Goal: Information Seeking & Learning: Learn about a topic

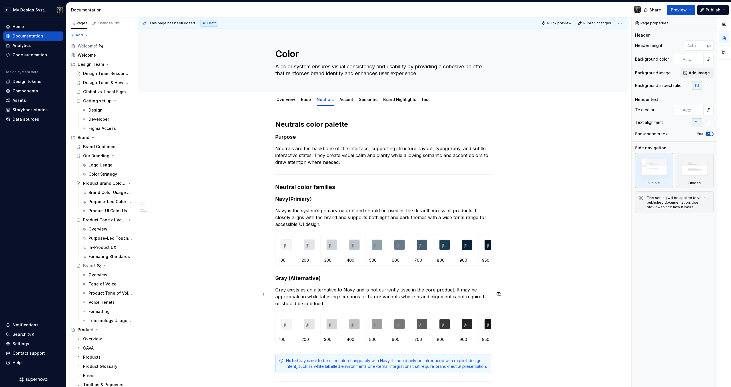
scroll to position [205, 0]
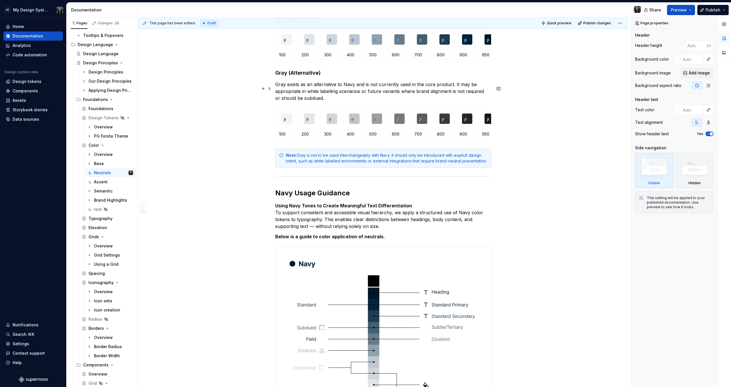
click at [203, 103] on div "**********" at bounding box center [383, 377] width 491 height 952
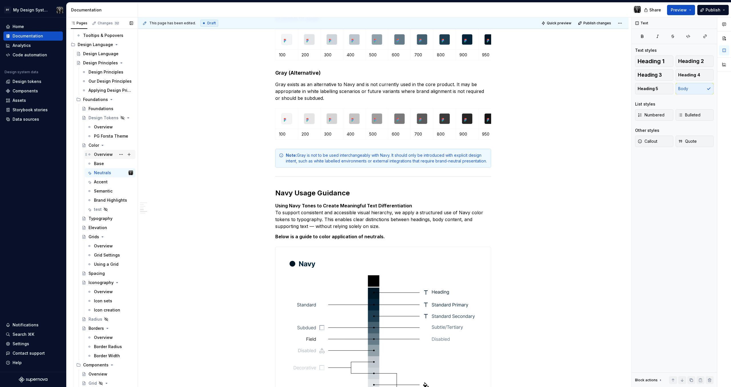
click at [103, 155] on div "Overview" at bounding box center [103, 154] width 19 height 6
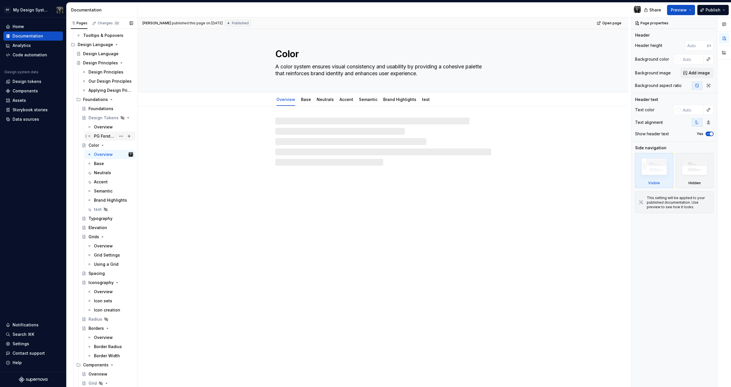
click at [101, 135] on div "PG Forsta Theme" at bounding box center [105, 136] width 22 height 6
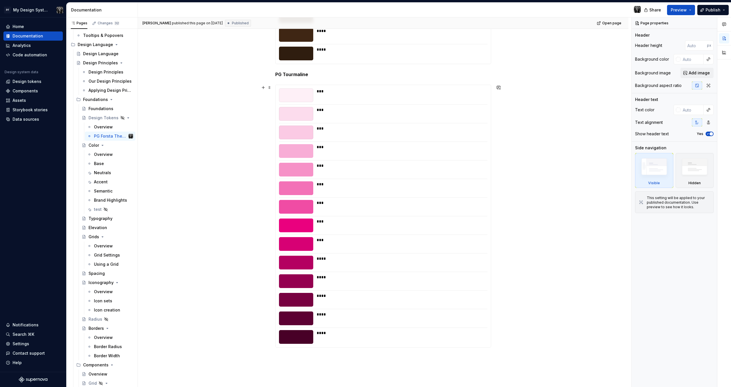
scroll to position [2546, 0]
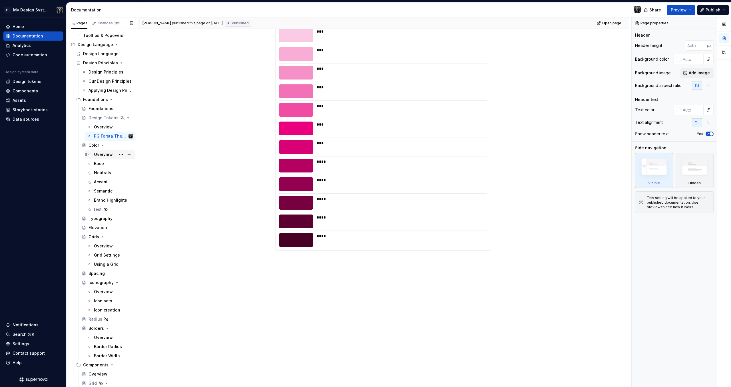
click at [91, 153] on icon "Page tree" at bounding box center [89, 154] width 5 height 5
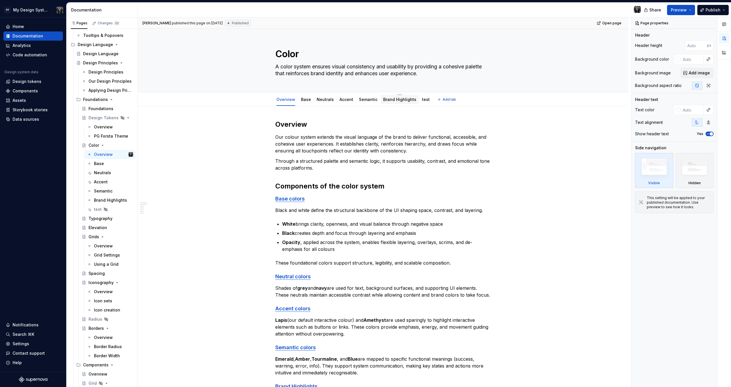
click at [385, 99] on link "Brand Highlights" at bounding box center [399, 99] width 33 height 5
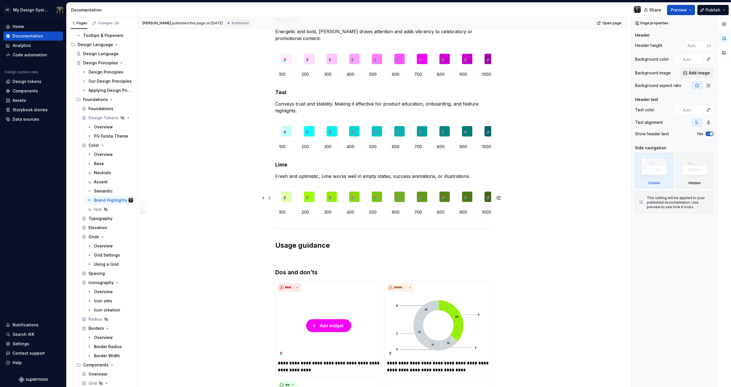
scroll to position [359, 0]
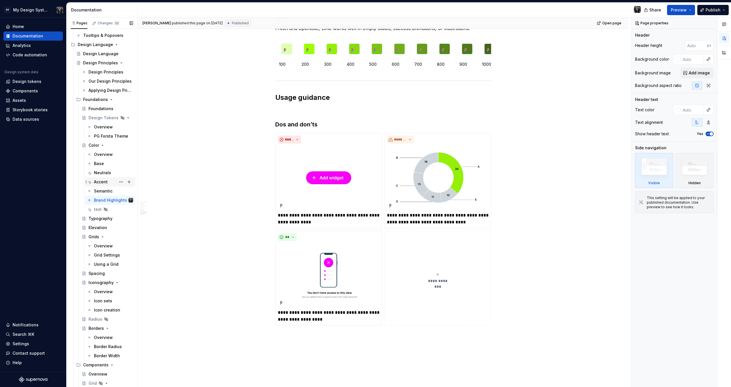
click at [102, 181] on div "Accent" at bounding box center [101, 182] width 14 height 6
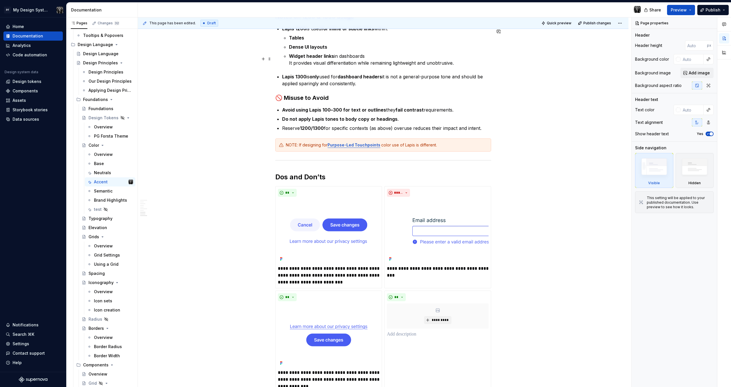
scroll to position [992, 0]
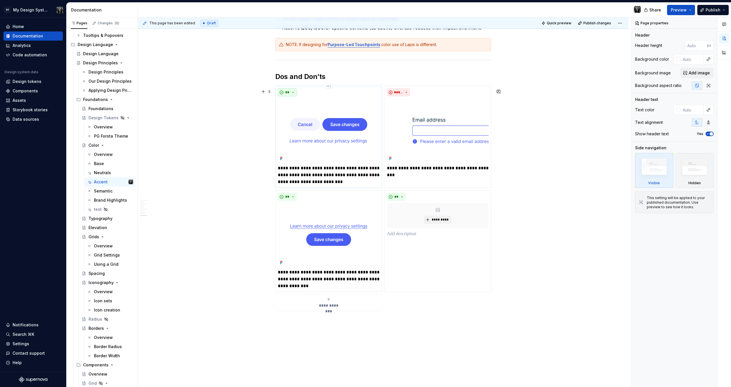
click at [289, 94] on span "**" at bounding box center [287, 92] width 5 height 5
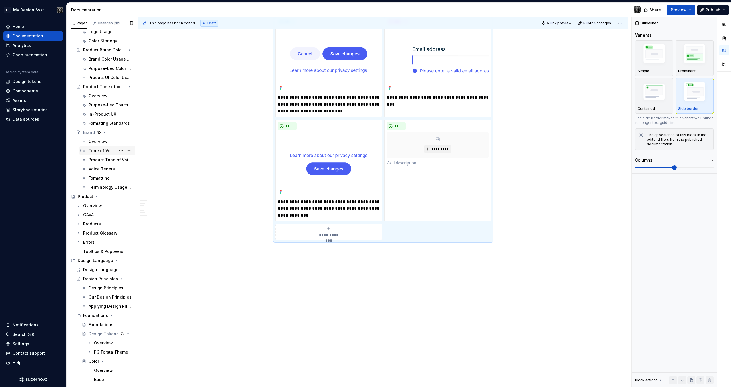
scroll to position [0, 0]
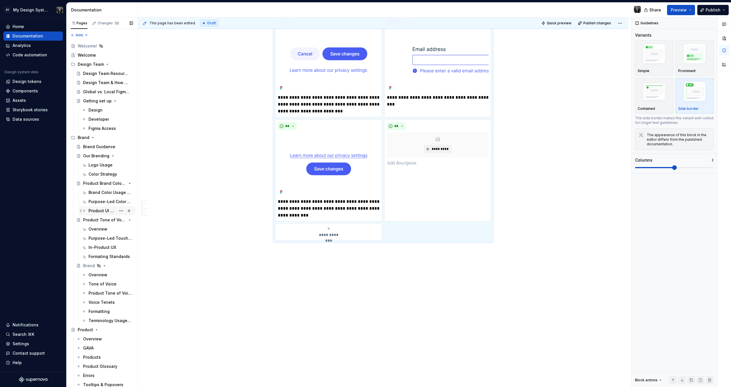
click at [104, 208] on div "Product UI Color Usage" at bounding box center [102, 211] width 27 height 6
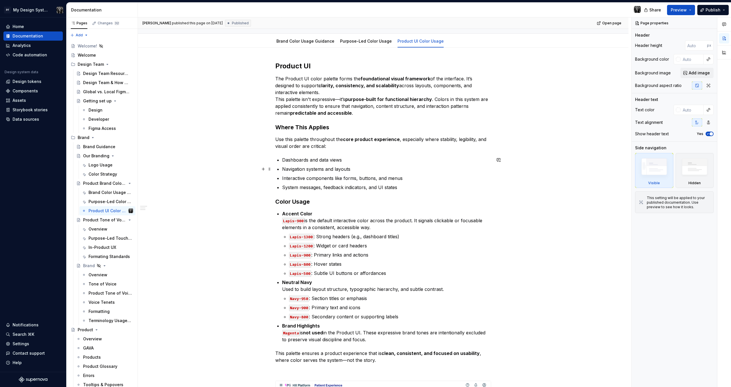
scroll to position [148, 0]
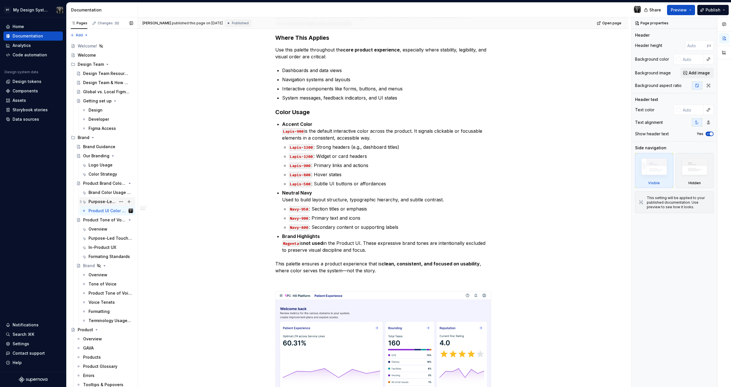
click at [112, 202] on div "Purpose-Led Color Usage" at bounding box center [102, 202] width 27 height 6
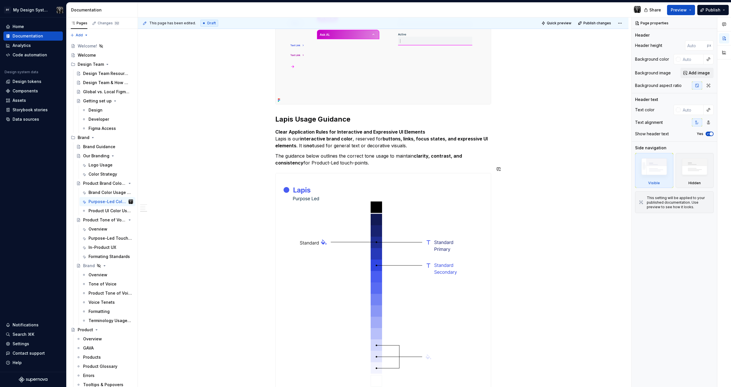
scroll to position [999, 0]
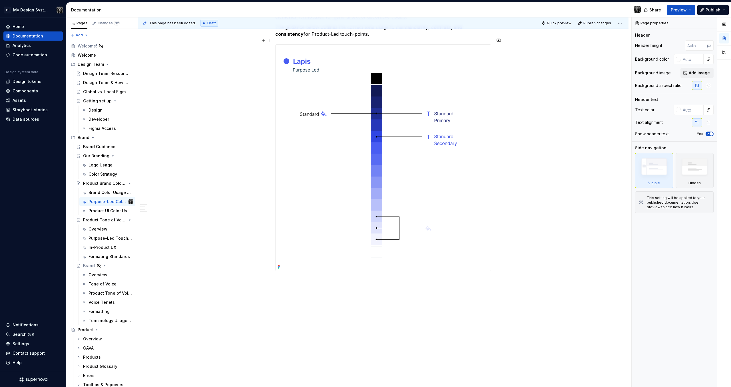
click at [427, 222] on img at bounding box center [378, 158] width 204 height 226
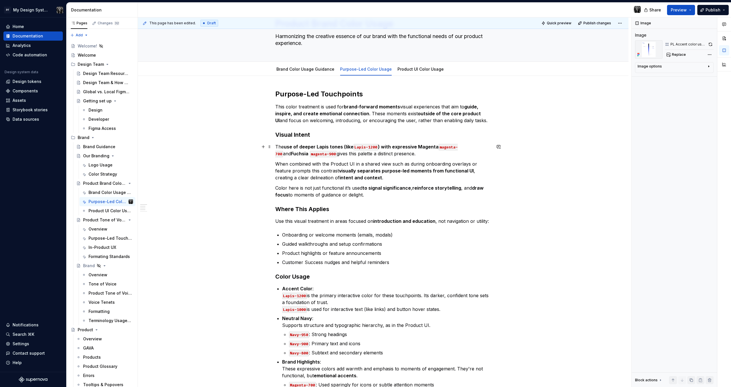
scroll to position [0, 0]
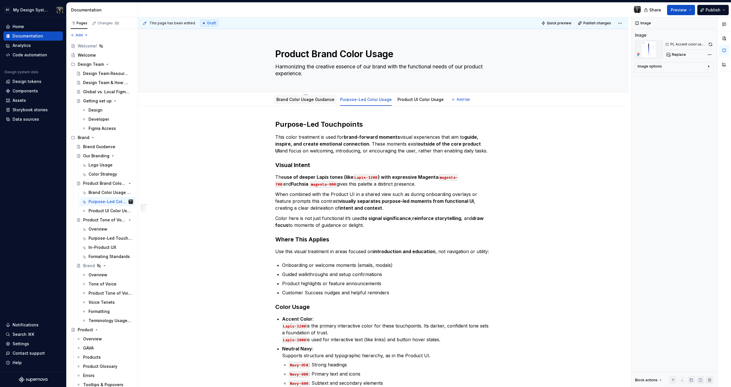
click at [288, 102] on div "Brand Color Usage Guidance" at bounding box center [306, 100] width 58 height 6
click at [290, 103] on div "Brand Color Usage Guidance" at bounding box center [305, 99] width 63 height 9
click at [302, 101] on link "Brand Color Usage Guidance" at bounding box center [306, 99] width 58 height 5
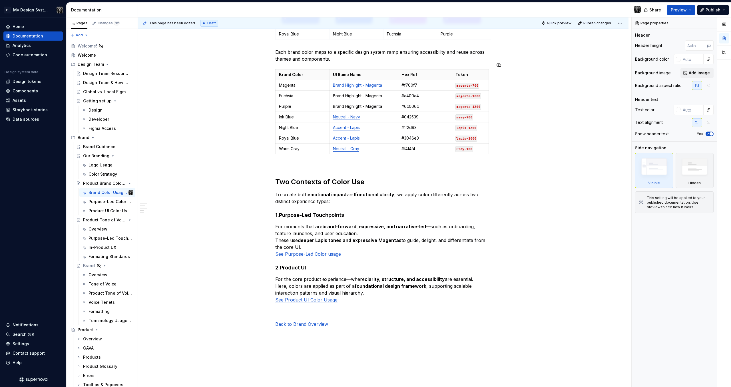
scroll to position [318, 0]
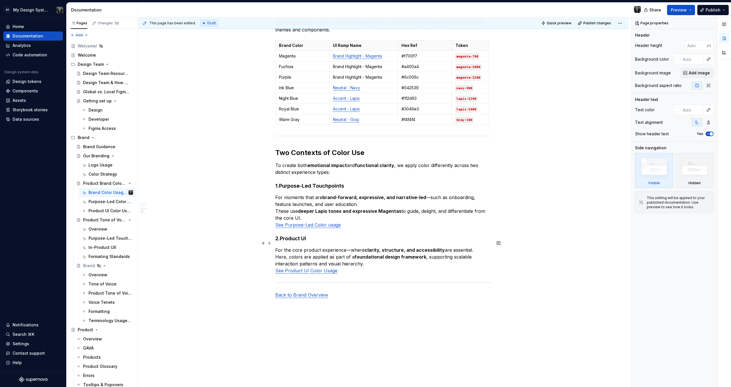
click at [299, 267] on link "See Product UI Color Usage" at bounding box center [306, 270] width 62 height 6
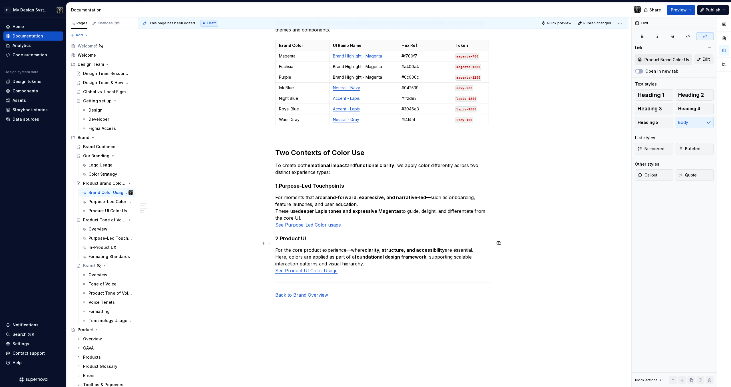
click at [299, 267] on link "See Product UI Color Usage" at bounding box center [306, 270] width 62 height 6
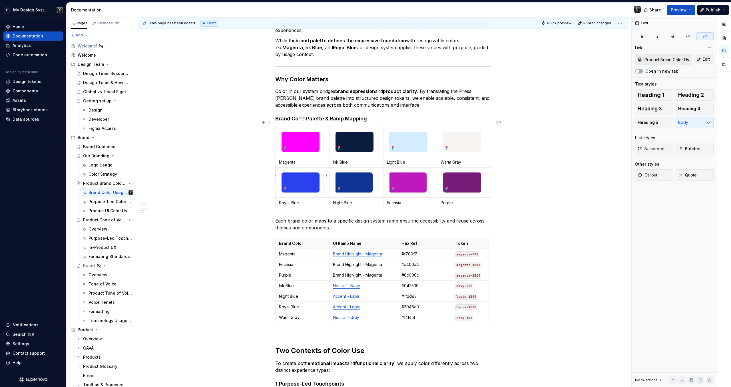
scroll to position [0, 0]
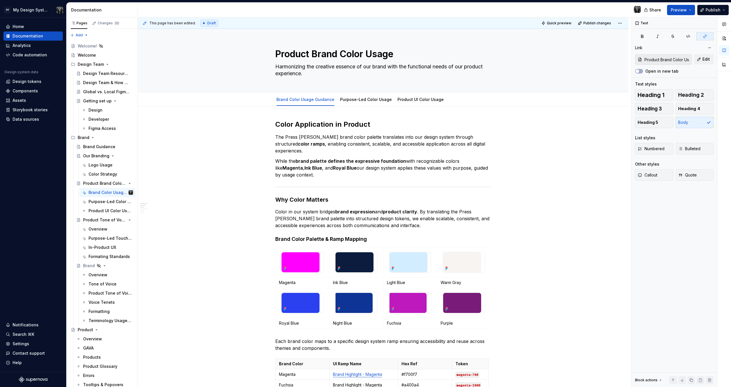
click at [0, 0] on button "Page tree" at bounding box center [0, 0] width 0 height 0
click at [102, 209] on div "Pages Changes 32 Add Accessibility guide for tree Page tree. Navigate the tree …" at bounding box center [101, 203] width 71 height 372
click at [101, 209] on div "Product UI Color Usage" at bounding box center [102, 211] width 27 height 6
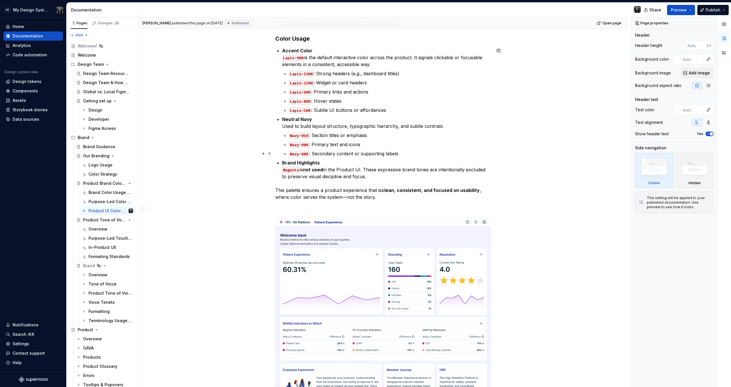
scroll to position [214, 0]
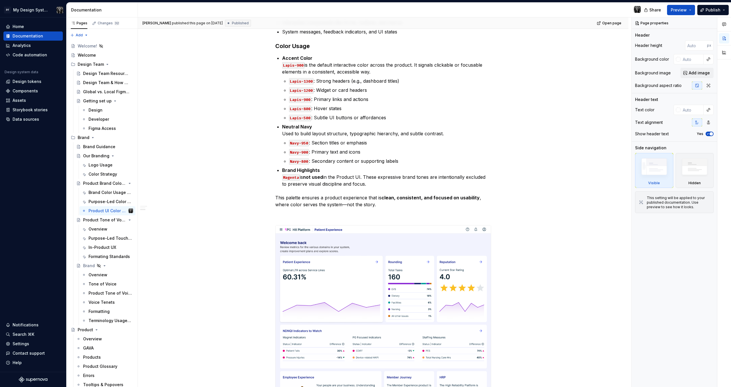
click at [485, 11] on div at bounding box center [392, 10] width 508 height 15
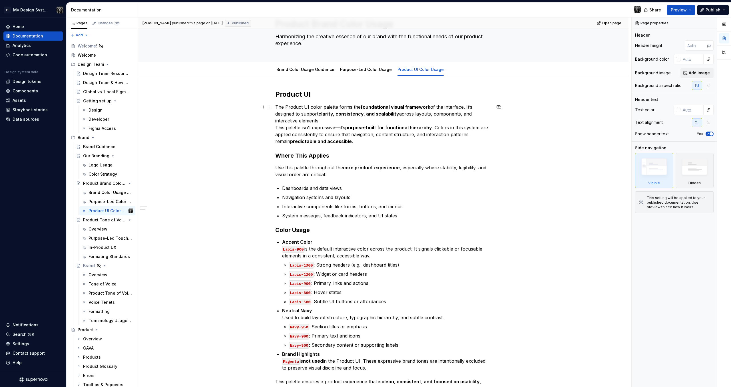
scroll to position [34, 0]
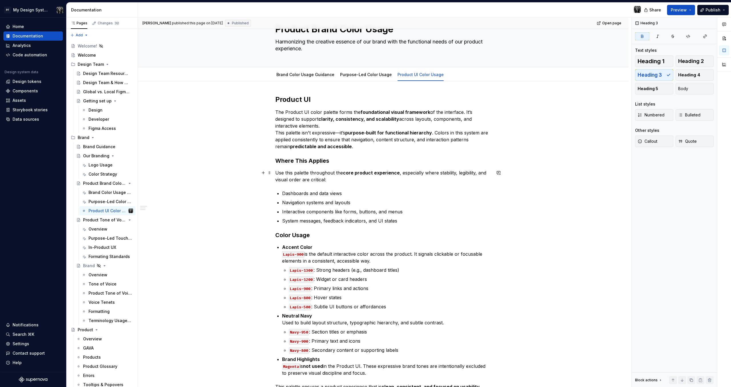
scroll to position [0, 0]
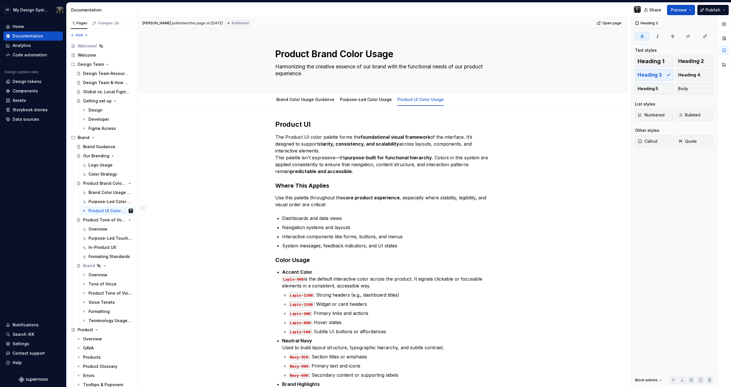
type textarea "*"
